Goal: Task Accomplishment & Management: Complete application form

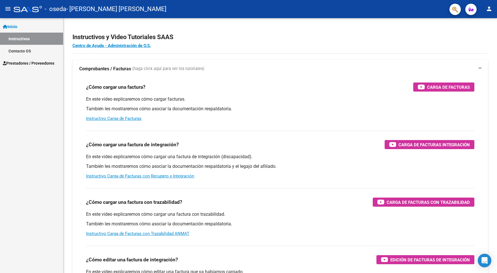
click at [47, 65] on span "Prestadores / Proveedores" at bounding box center [29, 63] width 52 height 6
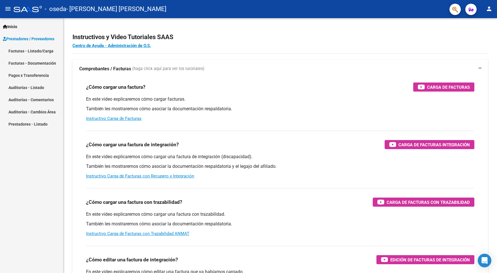
click at [44, 50] on link "Facturas - Listado/Carga" at bounding box center [31, 51] width 63 height 12
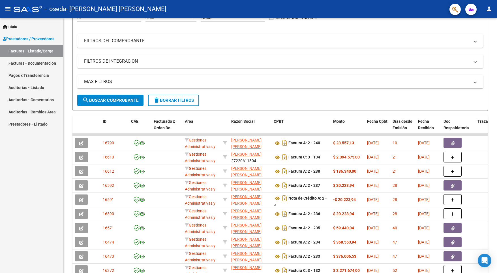
scroll to position [63, 0]
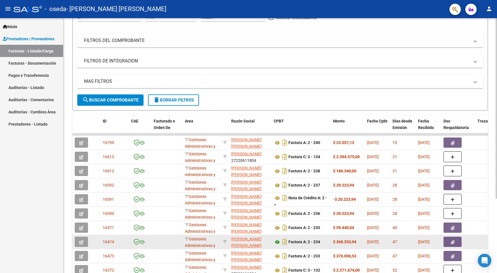
click at [278, 243] on icon at bounding box center [277, 242] width 7 height 7
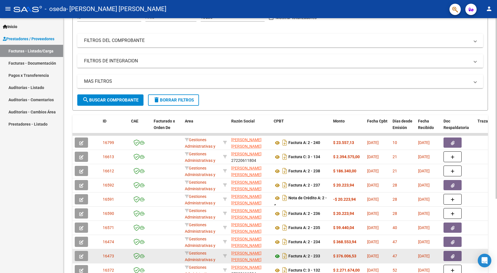
click at [277, 258] on icon at bounding box center [277, 256] width 7 height 7
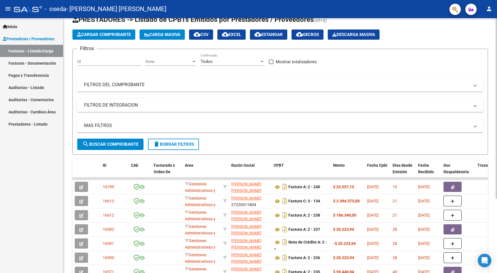
scroll to position [0, 0]
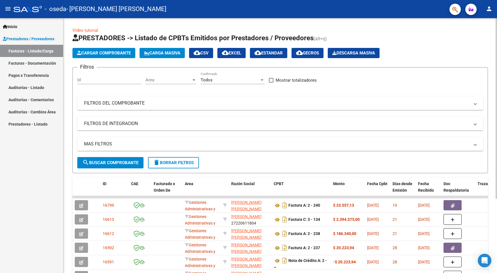
click at [108, 54] on span "Cargar Comprobante" at bounding box center [104, 52] width 54 height 5
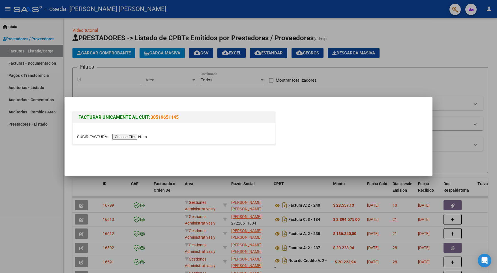
click at [146, 138] on input "file" at bounding box center [113, 137] width 72 height 6
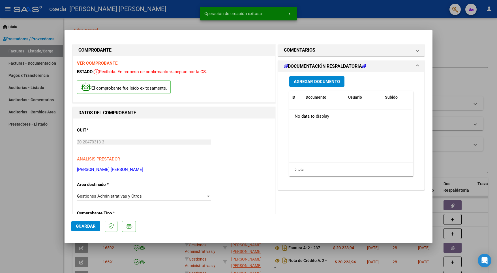
click at [323, 82] on span "Agregar Documento" at bounding box center [317, 81] width 46 height 5
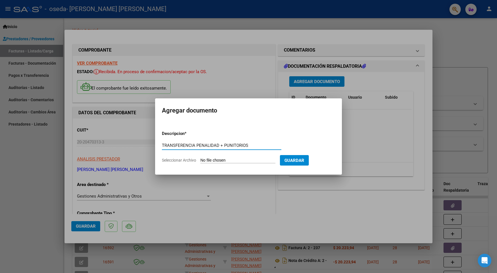
type input "TRANSFERENCIA PENALIDAD + PUNITORIOS"
click at [359, 218] on div at bounding box center [248, 136] width 497 height 273
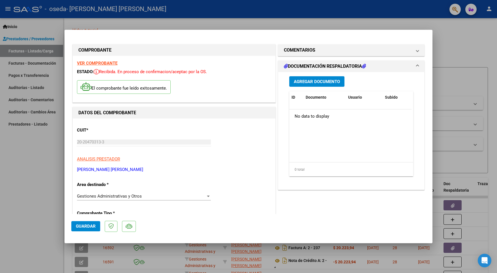
click at [329, 210] on div "COMENTARIOS Comentarios del Prestador / Gerenciador: DOCUMENTACIÓN RESPALDATORI…" at bounding box center [351, 266] width 149 height 446
click at [315, 81] on span "Agregar Documento" at bounding box center [317, 81] width 46 height 5
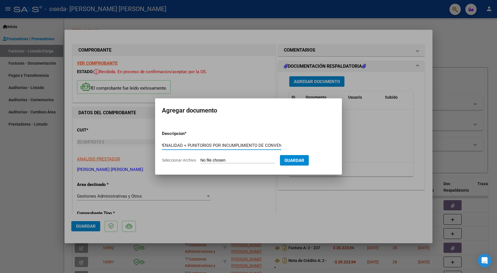
scroll to position [0, 40]
type input "TRANSFERENCIA PENALIDAD + PUNITORIOS POR INCUMPLIMIENTO DE CONVENIO"
click at [248, 159] on input "Seleccionar Archivo" at bounding box center [238, 160] width 75 height 5
type input "C:\fakepath\[PERSON_NAME] PENALIDAD + PUNITORIOS - [DATE].pdf"
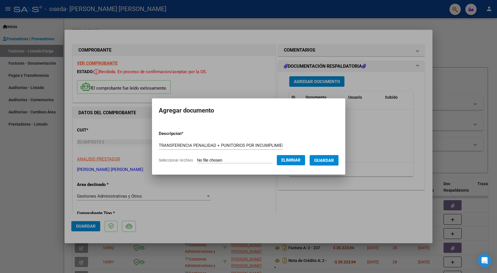
click at [297, 163] on button "Eliminar" at bounding box center [291, 160] width 28 height 10
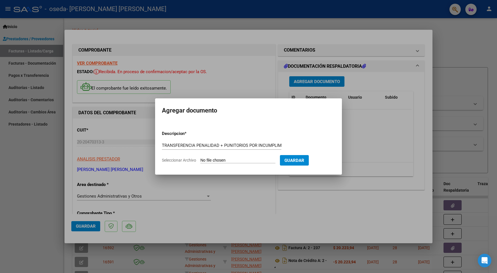
click at [240, 159] on input "Seleccionar Archivo" at bounding box center [238, 160] width 75 height 5
type input "C:\fakepath\[PERSON_NAME] PENALIDAD + PUNITORIOS - [DATE].pdf"
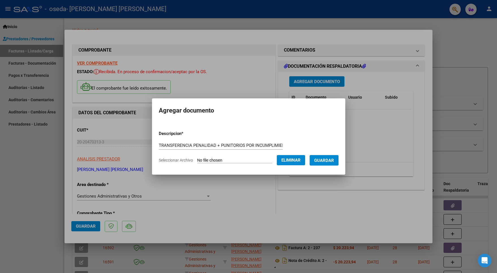
click at [331, 162] on span "Guardar" at bounding box center [324, 160] width 20 height 5
